Goal: Register for event/course

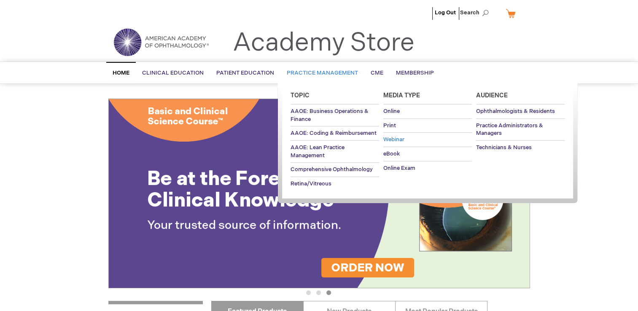
click at [391, 137] on span "Webinar" at bounding box center [393, 139] width 21 height 7
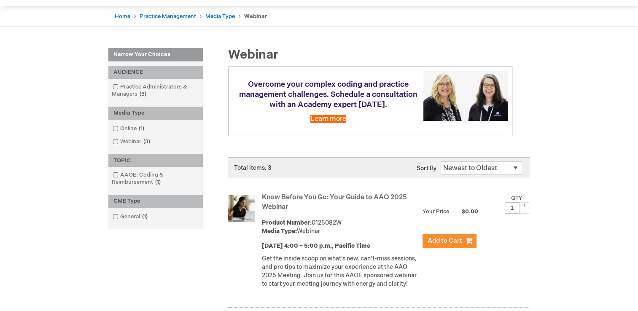
scroll to position [126, 0]
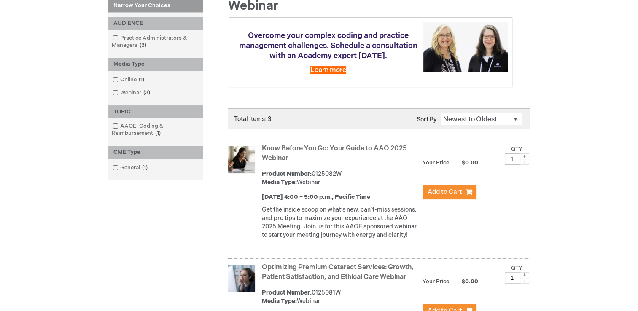
click at [278, 161] on link "Know Before You Go: Your Guide to AAO 2025 Webinar" at bounding box center [334, 154] width 145 height 18
